Goal: Ask a question

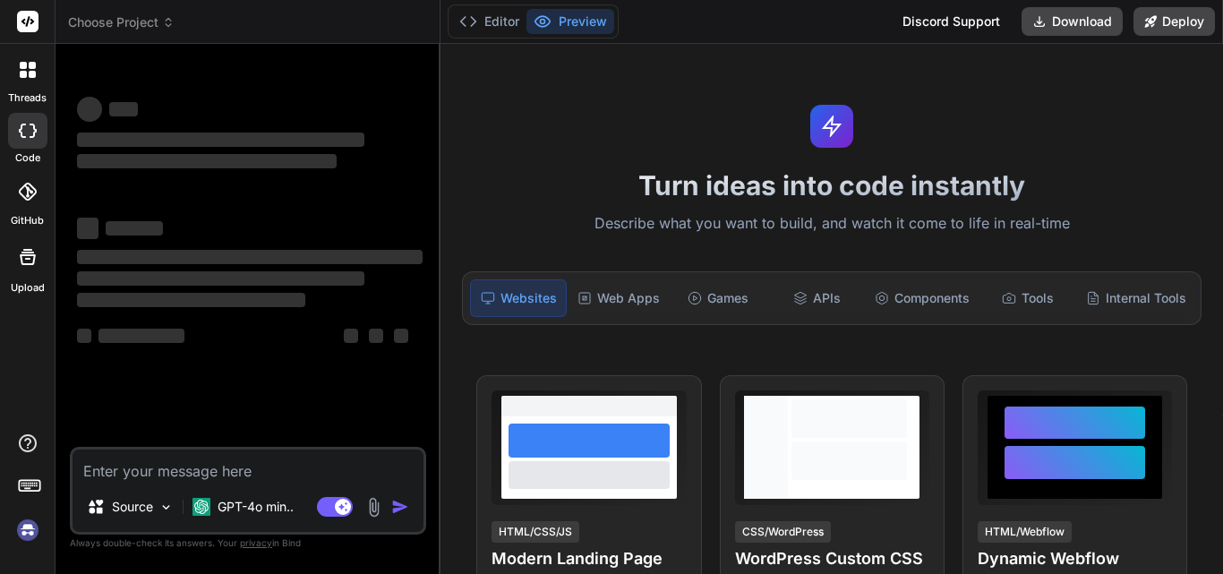
scroll to position [9, 0]
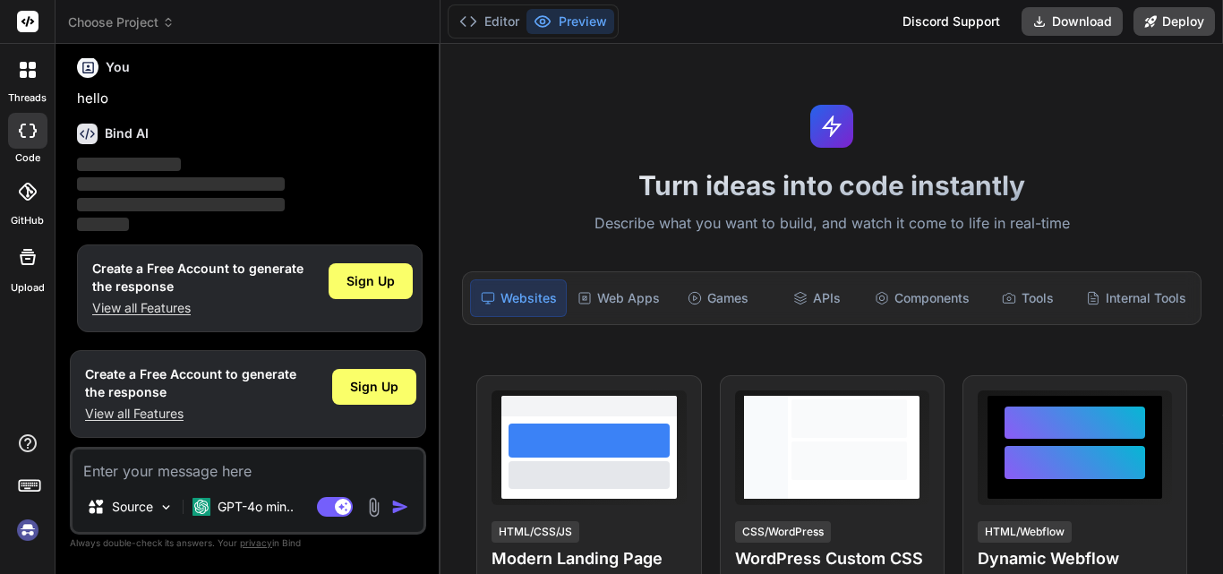
click at [162, 474] on textarea at bounding box center [248, 466] width 351 height 32
type textarea "x"
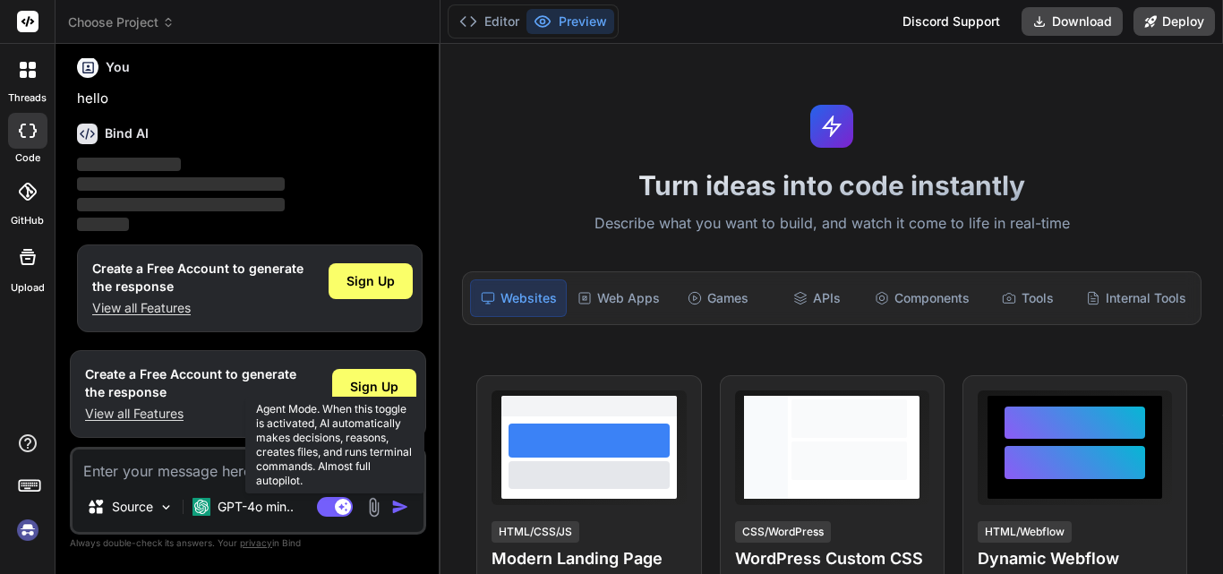
type textarea "d"
type textarea "x"
type textarea "ds"
type textarea "x"
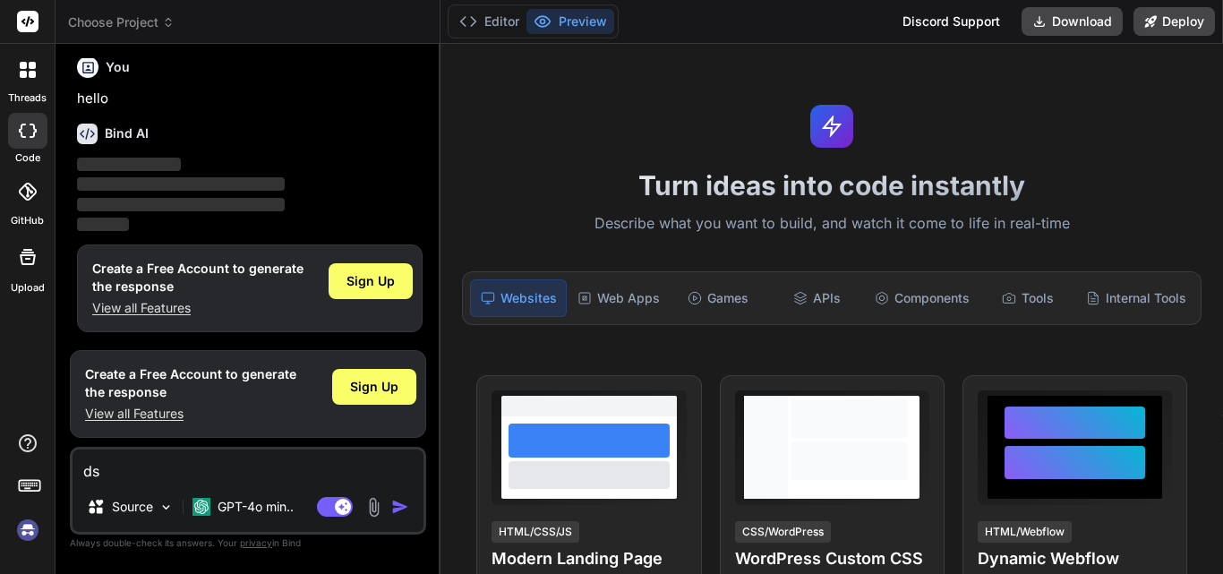
type textarea "dsf"
type textarea "x"
type textarea "[DEMOGRAPHIC_DATA]"
type textarea "x"
type textarea "[DEMOGRAPHIC_DATA]"
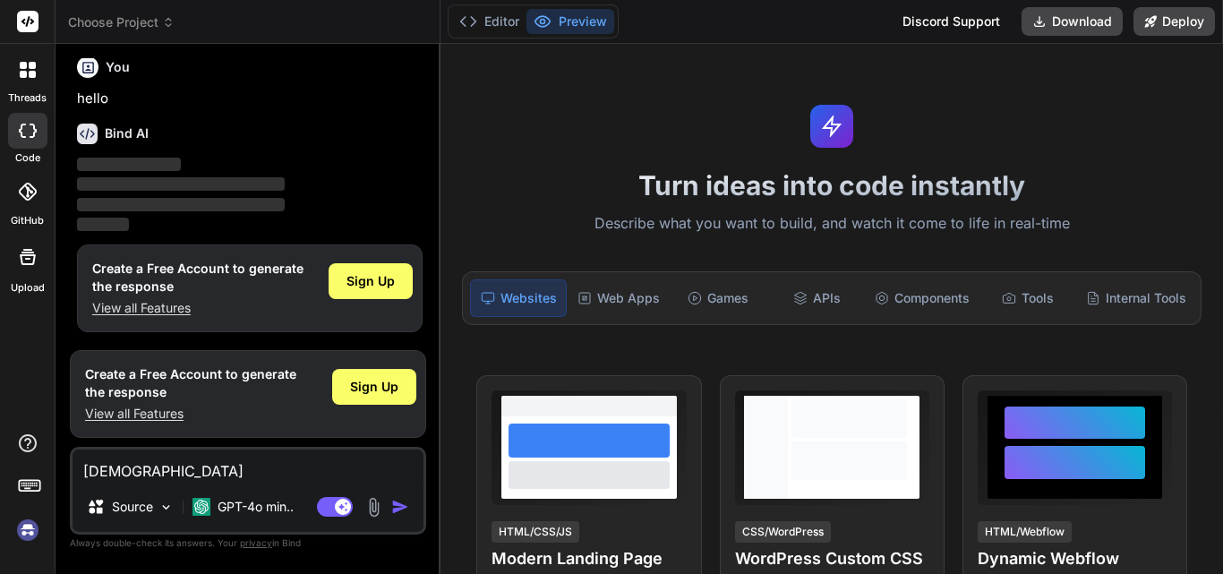
type textarea "x"
type textarea "[DEMOGRAPHIC_DATA]"
click at [409, 505] on img "button" at bounding box center [400, 507] width 18 height 18
click at [401, 510] on img "button" at bounding box center [400, 507] width 18 height 18
click at [393, 503] on img "button" at bounding box center [400, 507] width 18 height 18
